Goal: Information Seeking & Learning: Learn about a topic

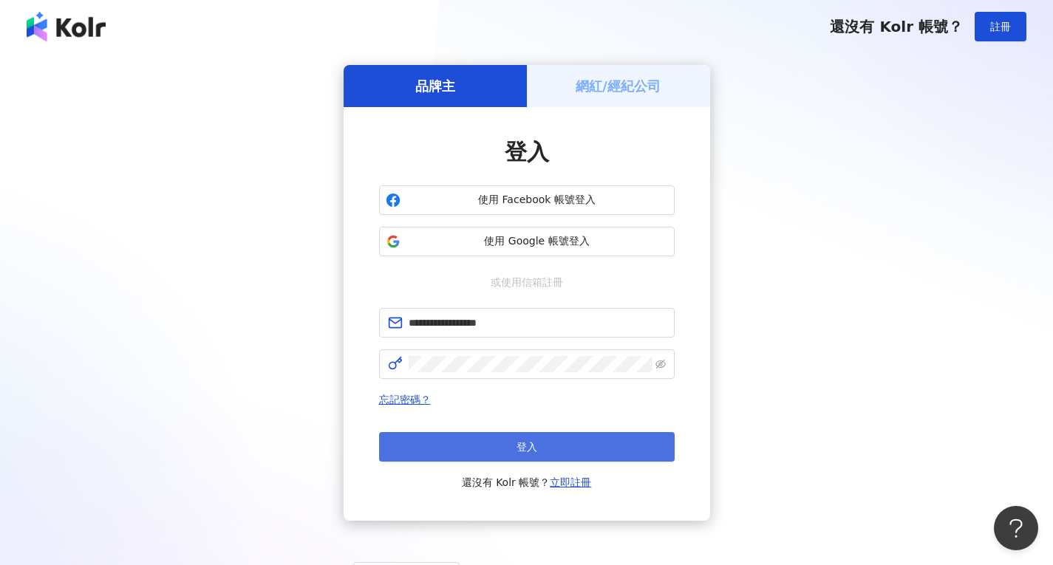
click at [521, 445] on span "登入" at bounding box center [526, 447] width 21 height 12
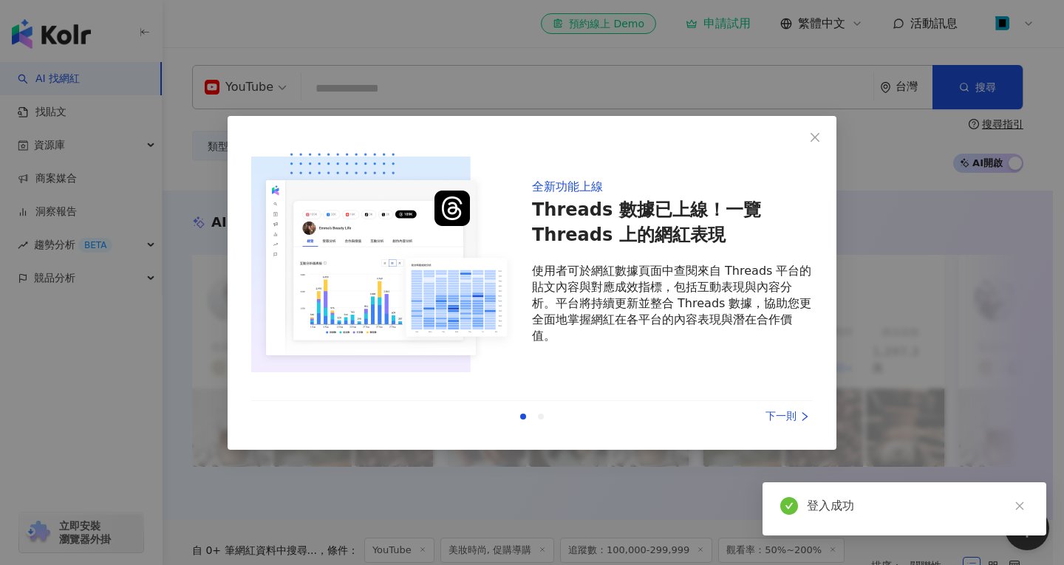
click at [1007, 504] on div "登入成功" at bounding box center [918, 506] width 222 height 18
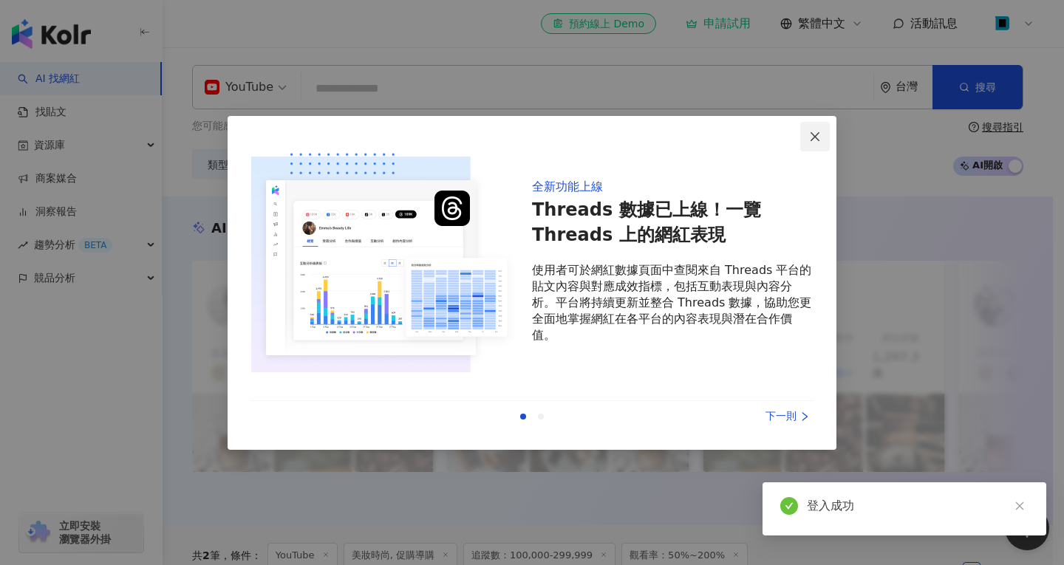
click at [807, 139] on span "Close" at bounding box center [815, 137] width 30 height 12
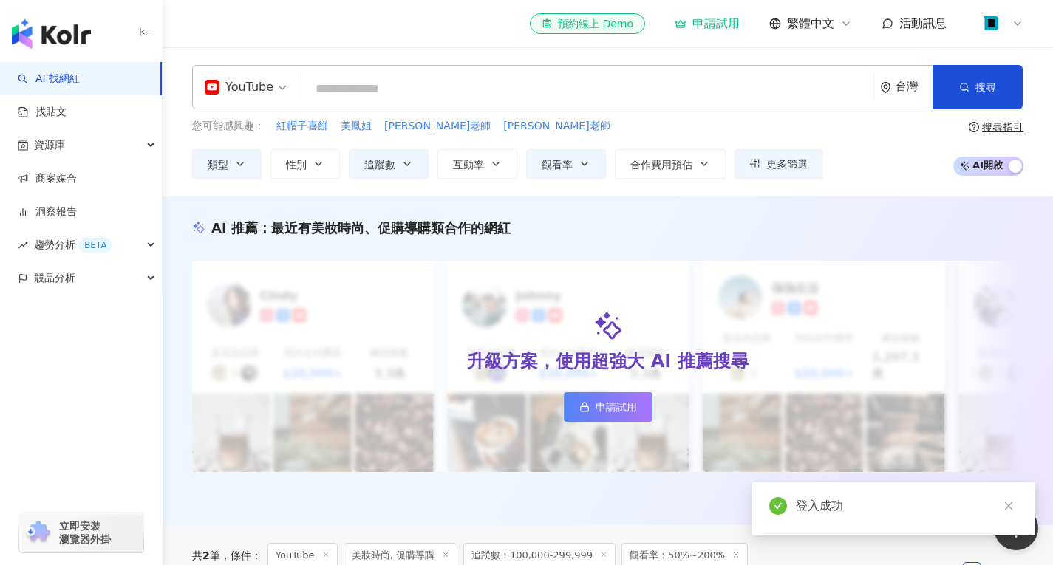
click at [813, 134] on div "您可能感興趣： 紅帽子喜餅 美鳳姐 小芳老師 林日璇老師" at bounding box center [507, 126] width 631 height 16
click at [277, 88] on span "YouTube" at bounding box center [246, 87] width 82 height 24
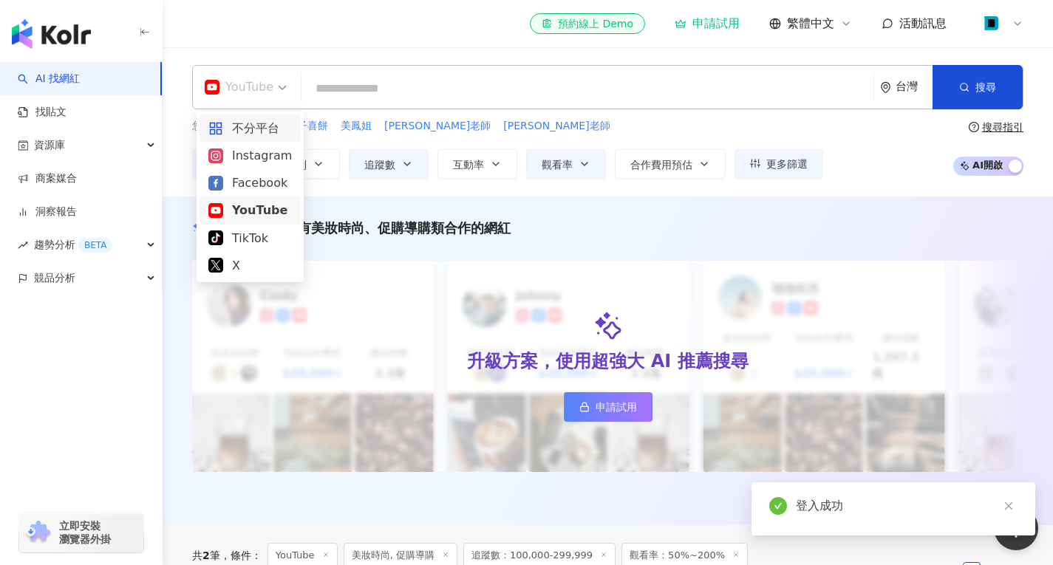
click at [268, 126] on div "不分平台" at bounding box center [249, 128] width 83 height 18
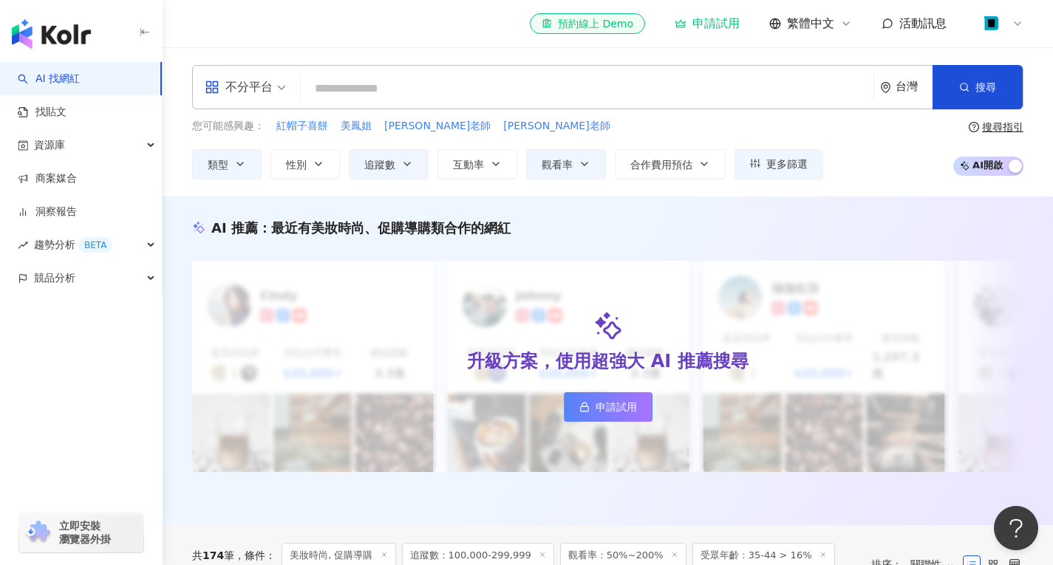
click at [380, 87] on input "search" at bounding box center [587, 89] width 561 height 28
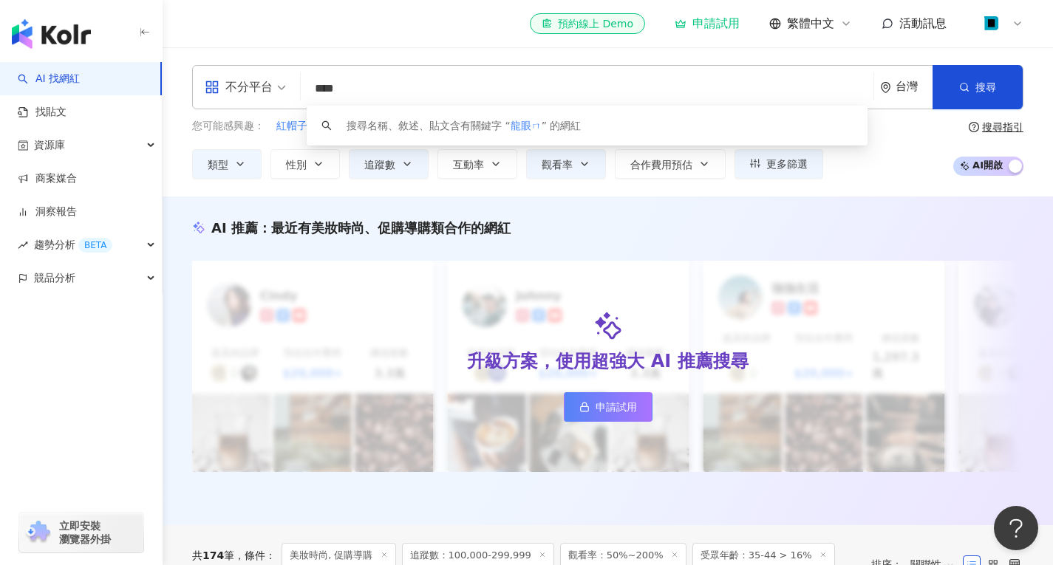
type input "***"
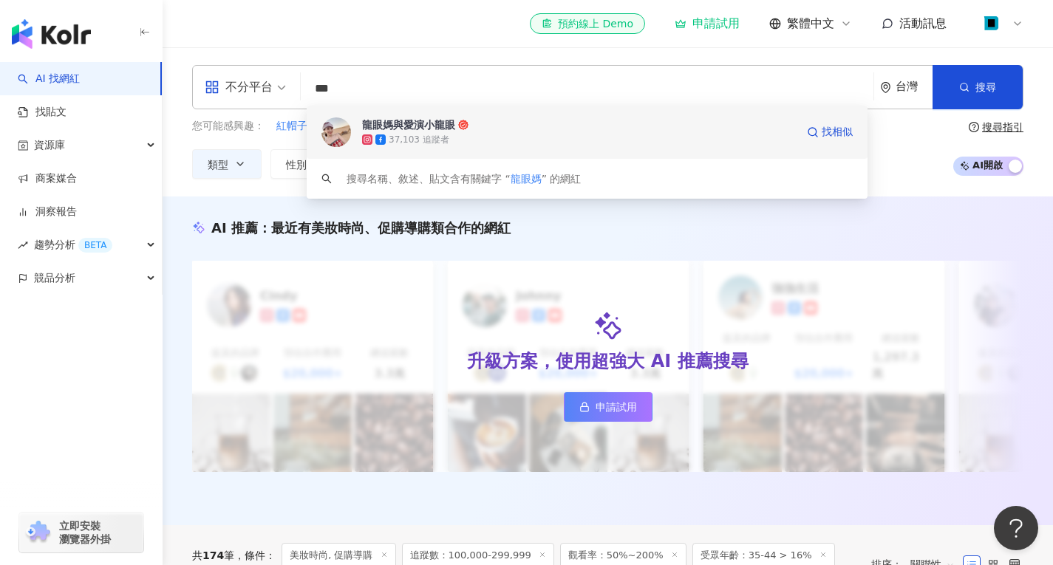
click at [388, 118] on div "龍眼媽與愛演小龍眼" at bounding box center [408, 124] width 93 height 15
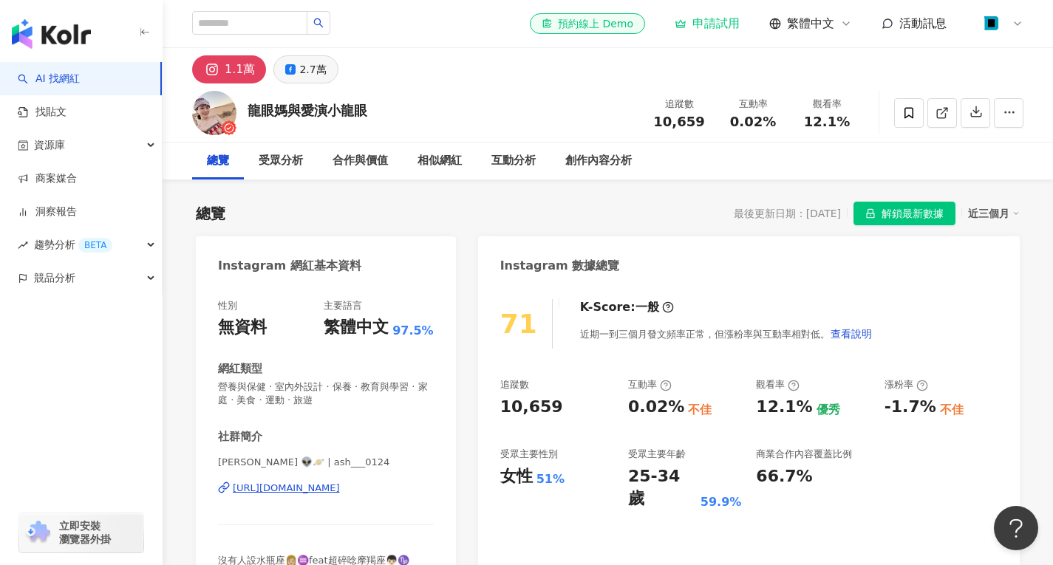
click at [300, 65] on div "2.7萬" at bounding box center [312, 69] width 27 height 21
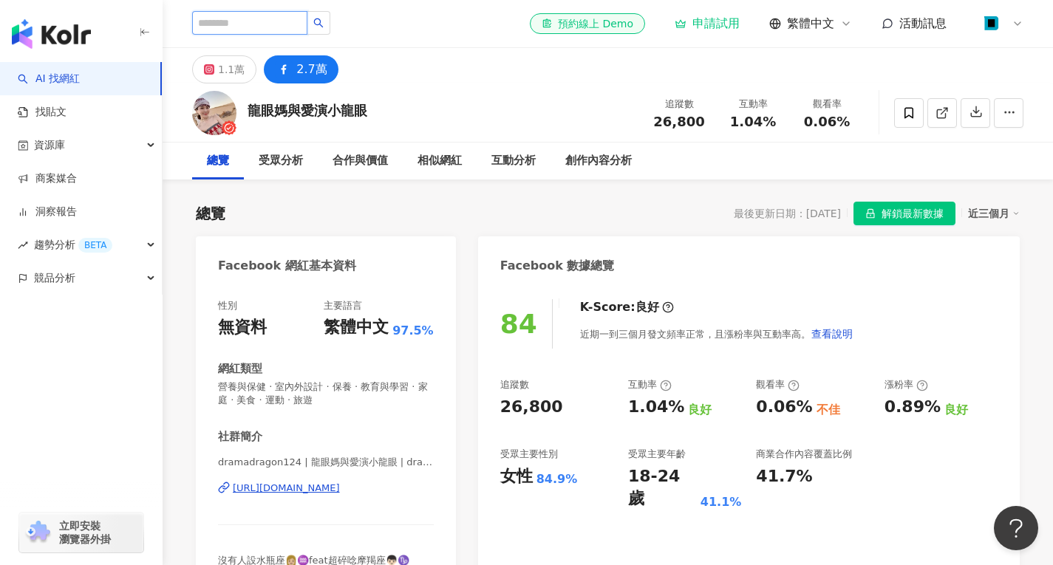
click at [264, 30] on input "search" at bounding box center [249, 23] width 115 height 24
type input "*"
type input "***"
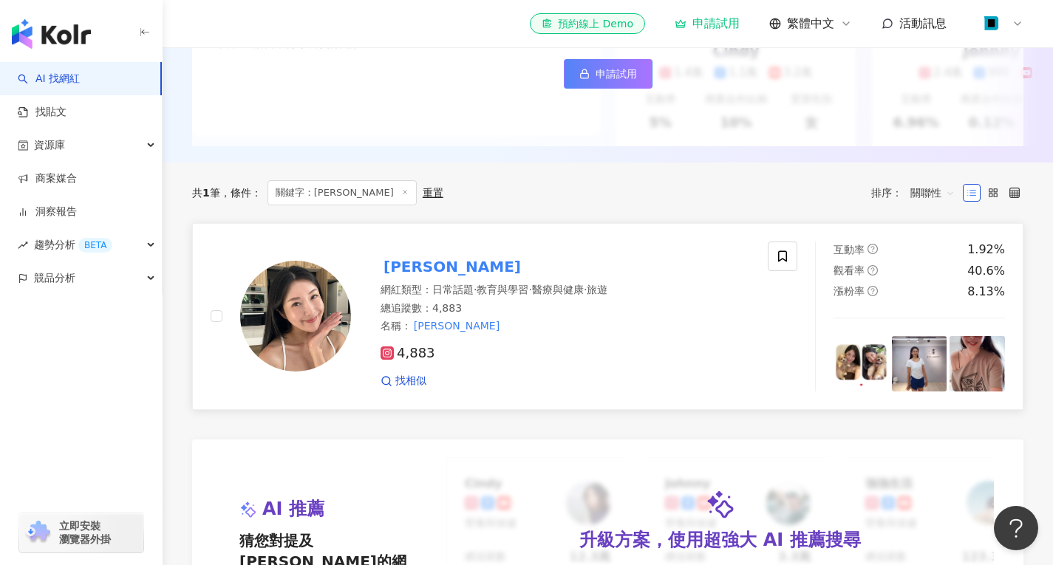
scroll to position [443, 0]
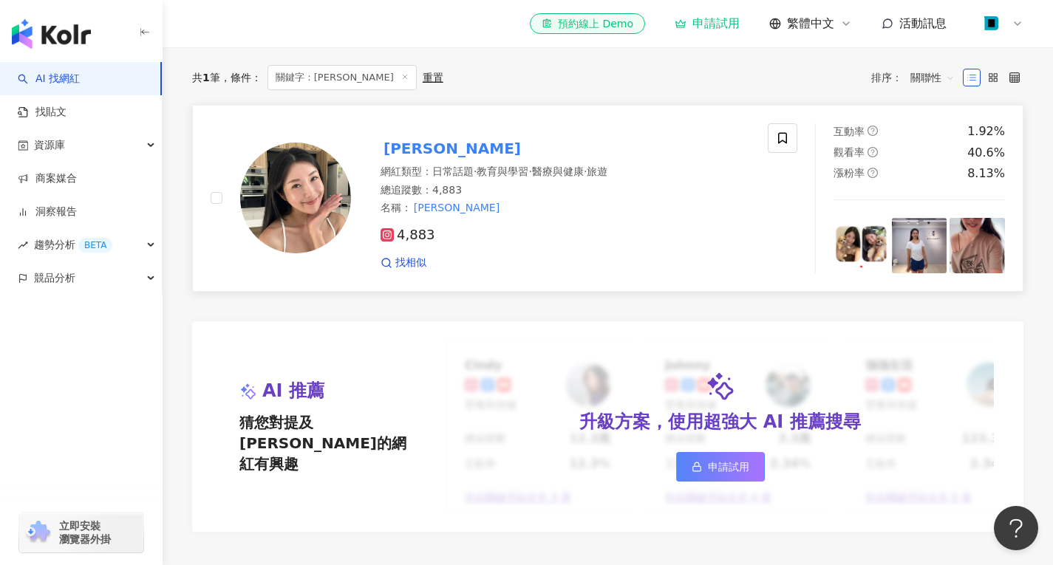
click at [403, 158] on mark "[PERSON_NAME]" at bounding box center [452, 149] width 143 height 24
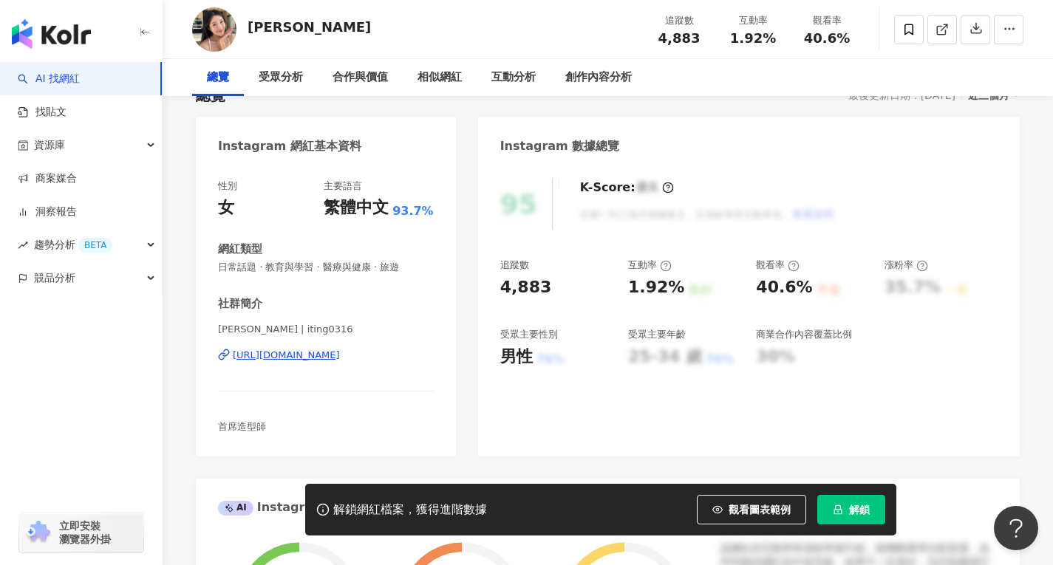
scroll to position [148, 0]
